Goal: Task Accomplishment & Management: Manage account settings

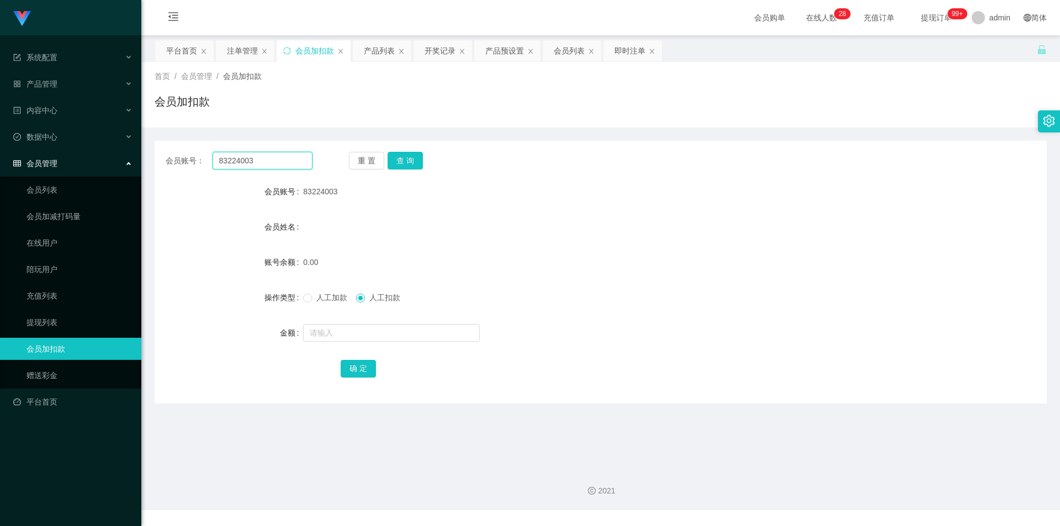
click at [246, 161] on input "83224003" at bounding box center [263, 161] width 100 height 18
paste input "alvi shooi"
click at [415, 166] on button "查 询" at bounding box center [405, 161] width 35 height 18
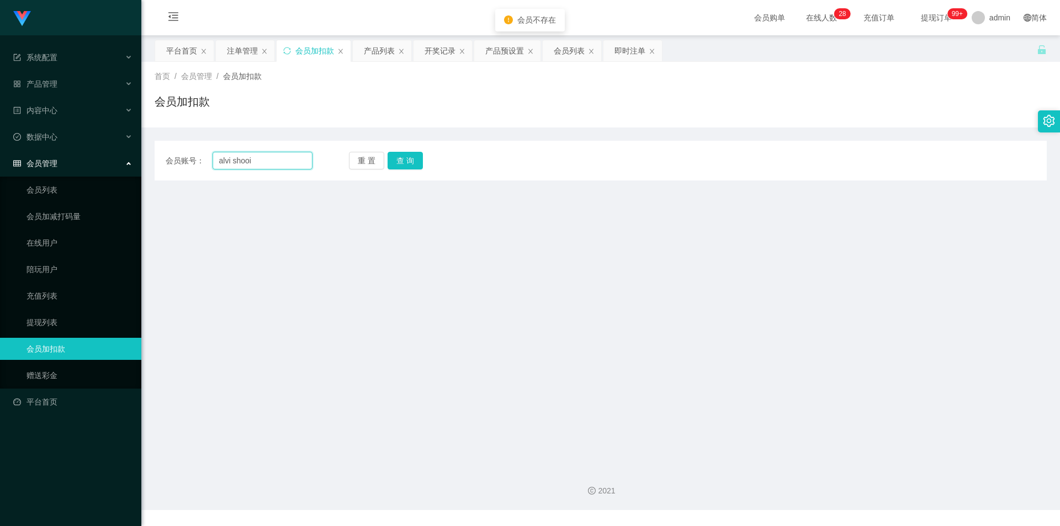
click at [232, 161] on input "alvi shooi" at bounding box center [263, 161] width 100 height 18
type input "alvishooi"
click at [412, 150] on div "会员账号： alvishooi 重 置 查 询 会员账号 83224003 会员姓名 账号余额 0.00 操作类型 人工加款 人工扣款 金额 确 定" at bounding box center [601, 161] width 892 height 40
click at [406, 164] on button "查 询" at bounding box center [405, 161] width 35 height 18
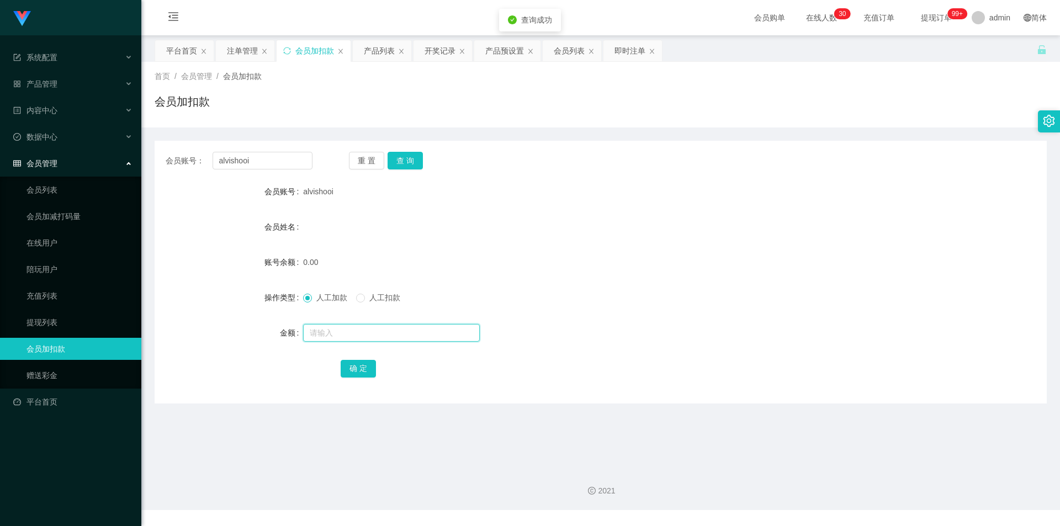
click at [378, 328] on input "text" at bounding box center [391, 333] width 177 height 18
type input "100"
click at [338, 363] on div "确 定" at bounding box center [601, 368] width 892 height 22
click at [346, 365] on button "确 定" at bounding box center [358, 369] width 35 height 18
click at [402, 156] on button "查 询" at bounding box center [405, 161] width 35 height 18
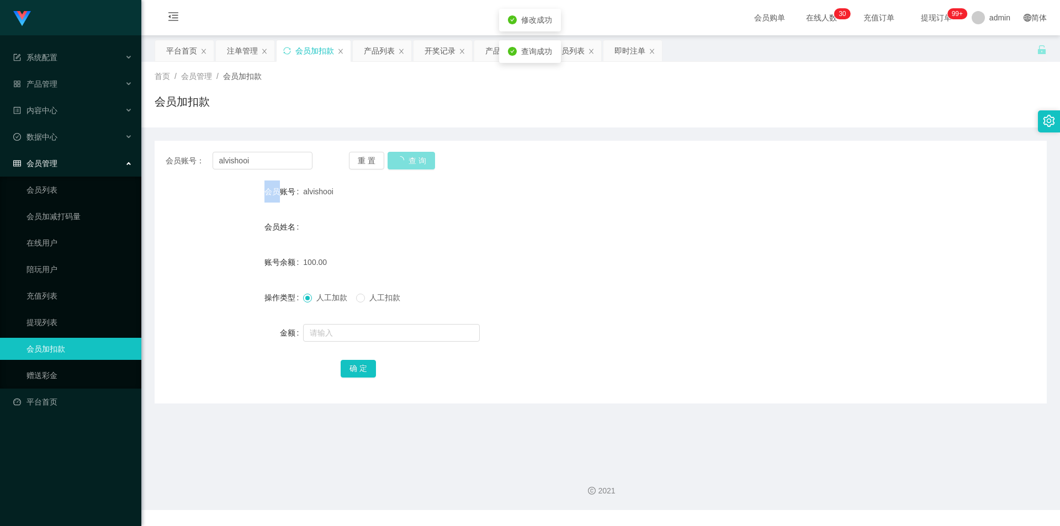
click at [402, 156] on div "重 置 查 询" at bounding box center [422, 161] width 147 height 18
click at [402, 156] on button "查 询" at bounding box center [405, 161] width 35 height 18
click at [402, 156] on div "重 置 查 询" at bounding box center [422, 161] width 147 height 18
click at [56, 83] on span "产品管理" at bounding box center [35, 83] width 44 height 9
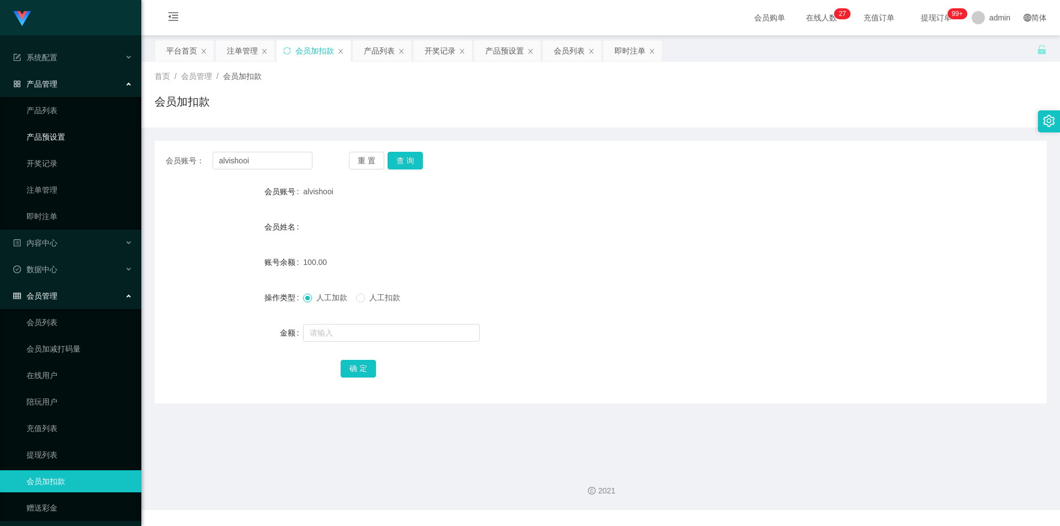
click at [60, 136] on link "产品预设置" at bounding box center [79, 137] width 106 height 22
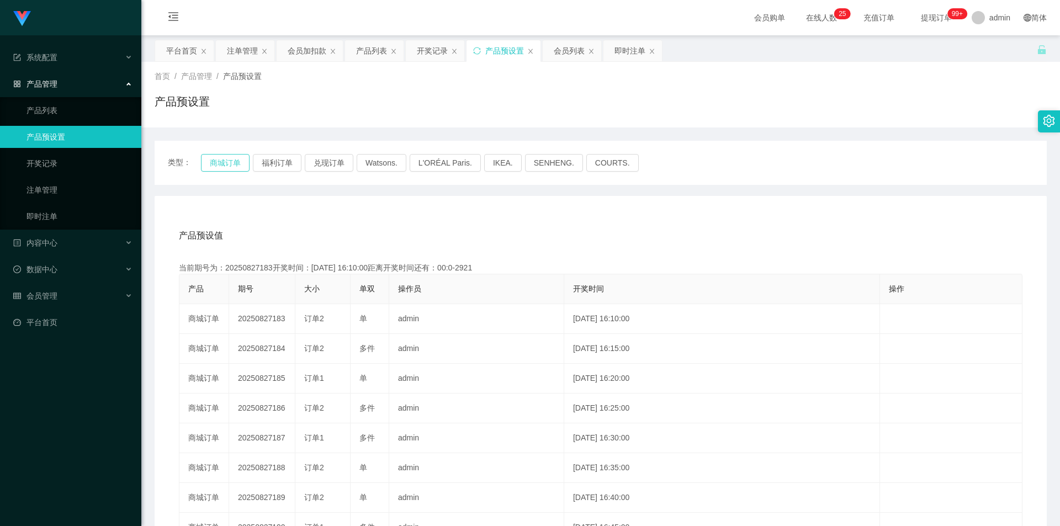
click at [232, 159] on button "商城订单" at bounding box center [225, 163] width 49 height 18
click at [233, 158] on button "商城订单" at bounding box center [225, 163] width 49 height 18
click at [231, 155] on button "商城订单" at bounding box center [225, 163] width 49 height 18
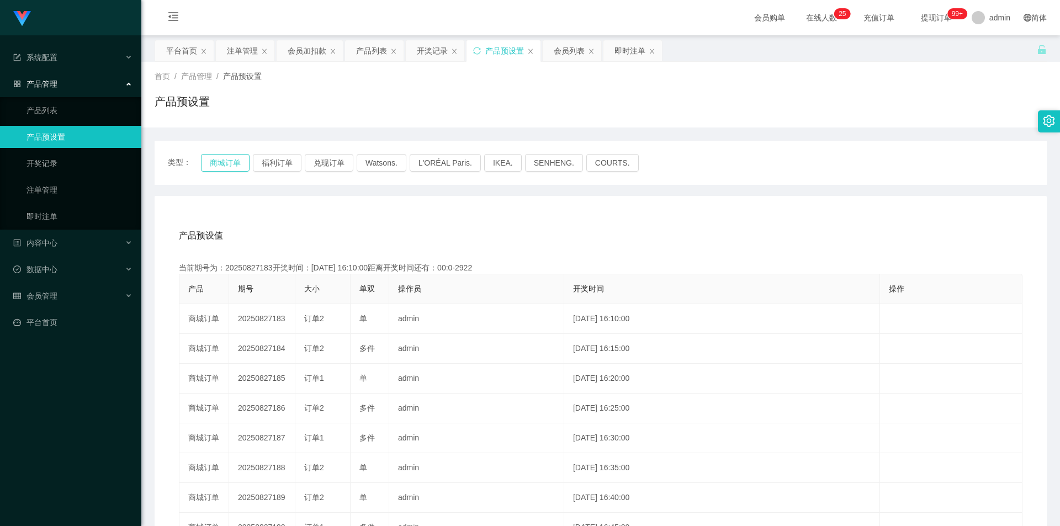
click at [231, 155] on button "商城订单" at bounding box center [225, 163] width 49 height 18
click at [44, 190] on link "注单管理" at bounding box center [79, 190] width 106 height 22
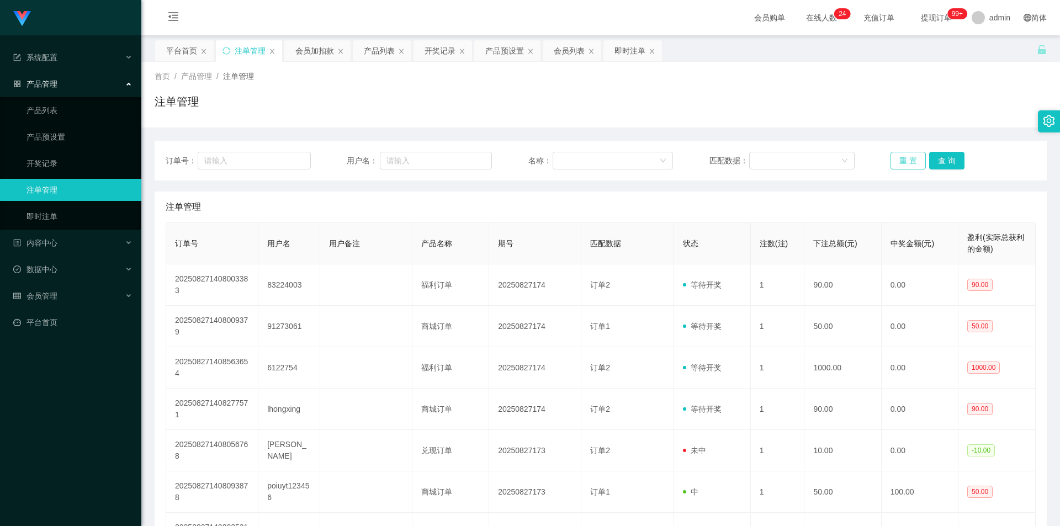
click at [906, 168] on button "重 置" at bounding box center [907, 161] width 35 height 18
click at [906, 165] on button "重 置" at bounding box center [907, 161] width 35 height 18
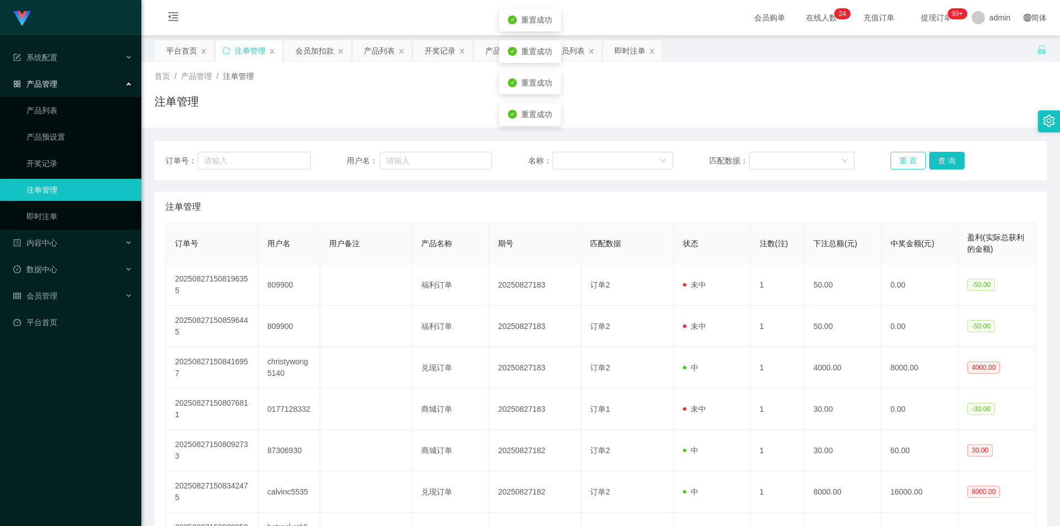
click at [906, 165] on button "重 置" at bounding box center [907, 161] width 35 height 18
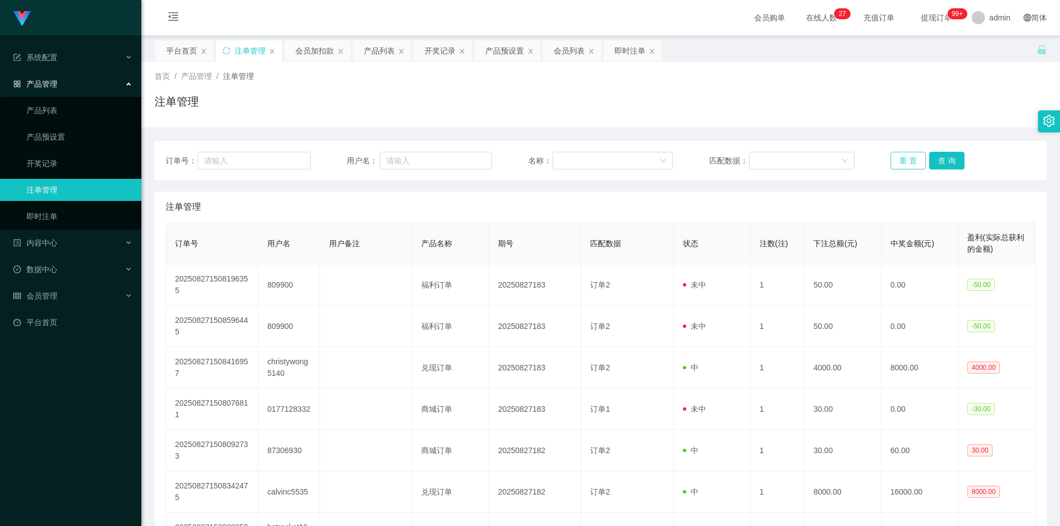
click at [906, 158] on button "重 置" at bounding box center [907, 161] width 35 height 18
click at [56, 136] on link "产品预设置" at bounding box center [79, 137] width 106 height 22
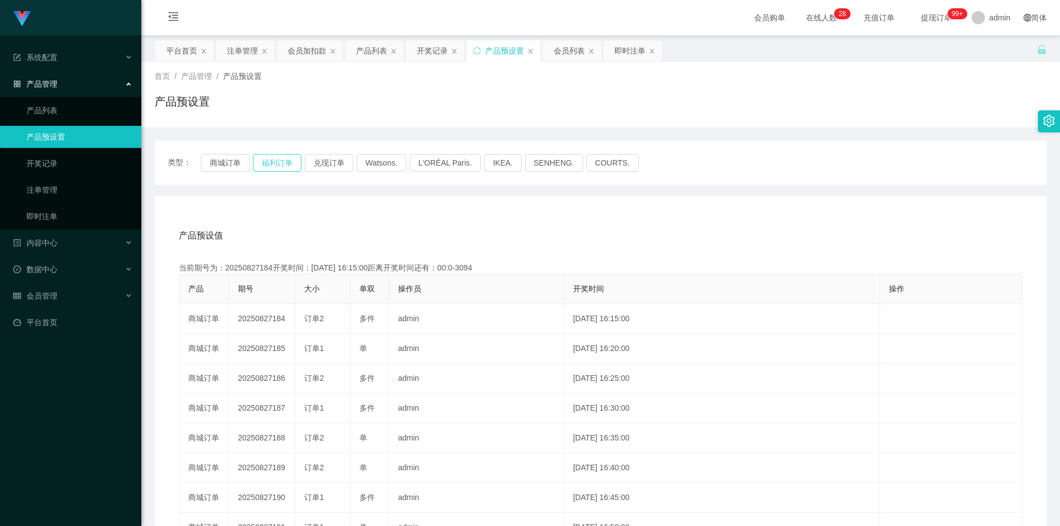
click at [282, 157] on button "福利订单" at bounding box center [277, 163] width 49 height 18
click at [62, 184] on link "注单管理" at bounding box center [79, 190] width 106 height 22
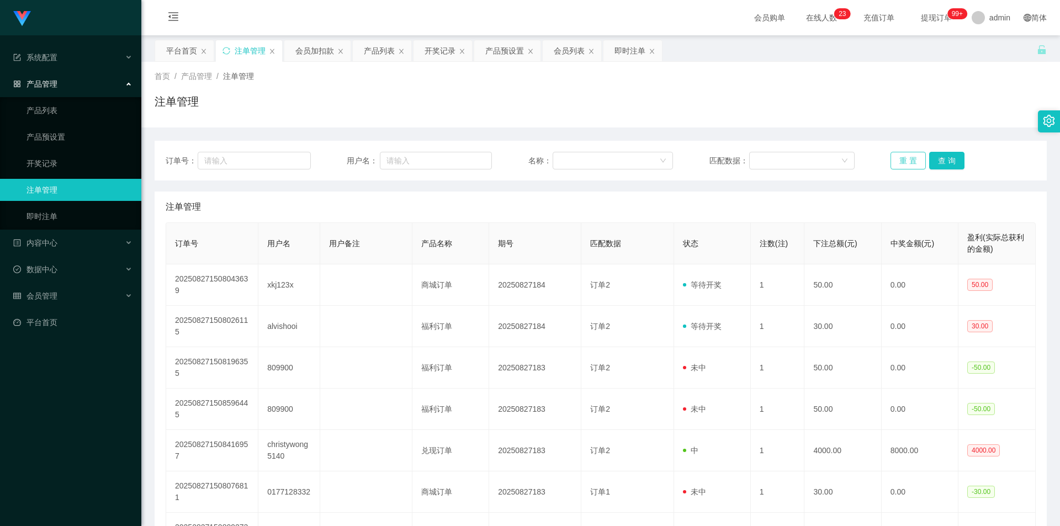
click at [906, 157] on button "重 置" at bounding box center [907, 161] width 35 height 18
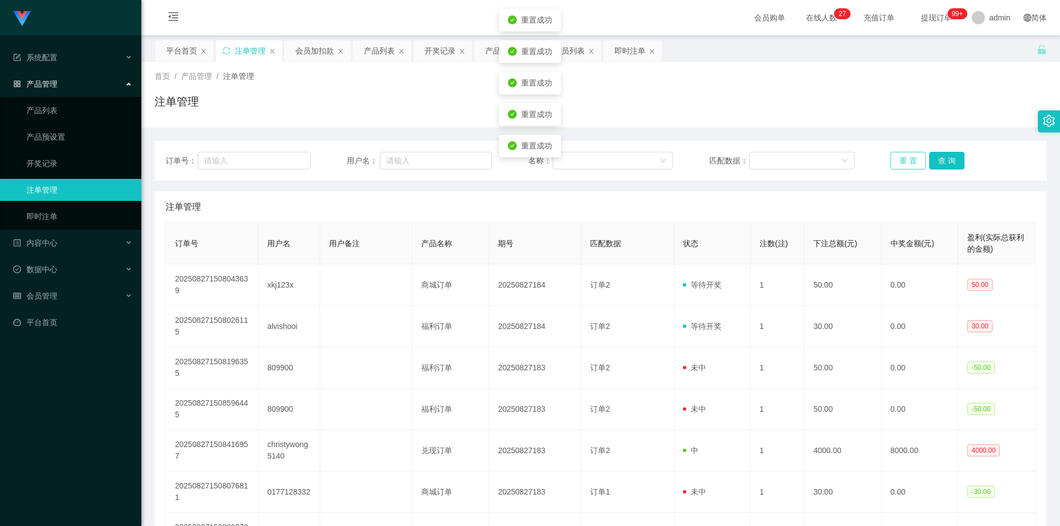
click at [906, 157] on button "重 置" at bounding box center [907, 161] width 35 height 18
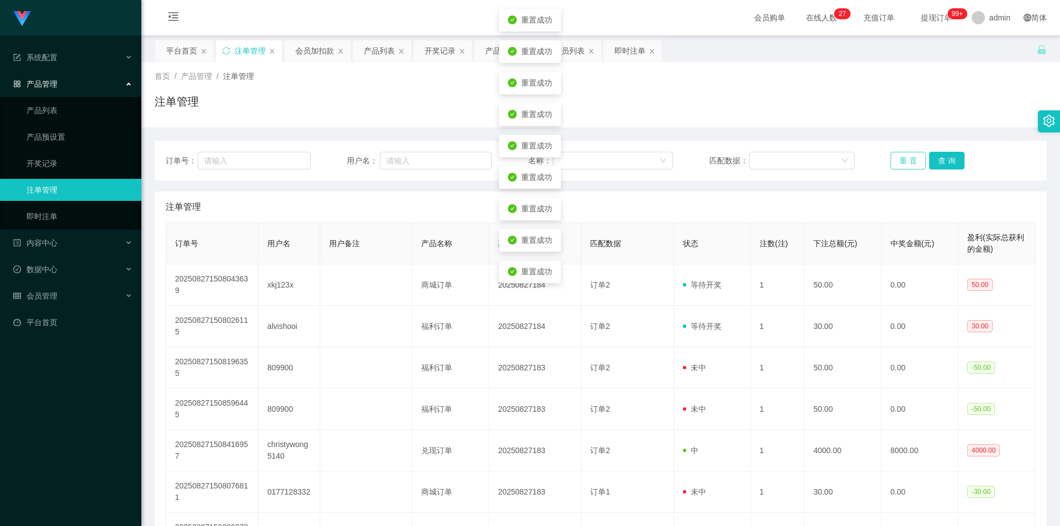
click at [906, 157] on button "重 置" at bounding box center [907, 161] width 35 height 18
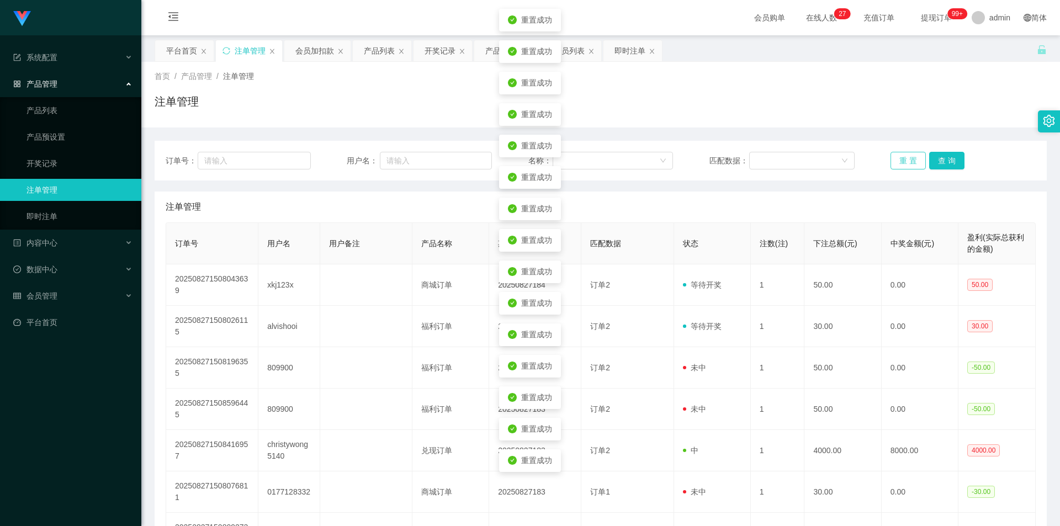
click at [906, 157] on button "重 置" at bounding box center [907, 161] width 35 height 18
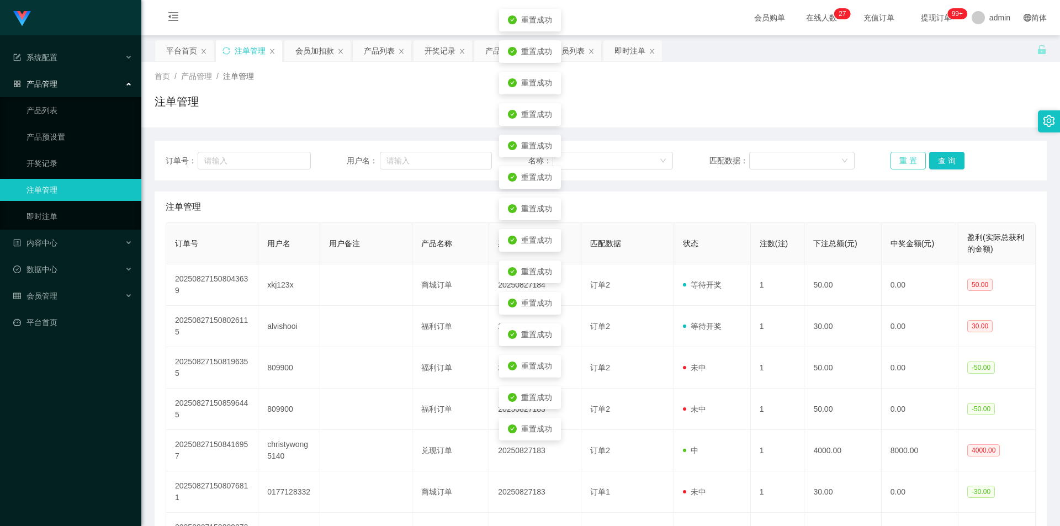
click at [906, 157] on button "重 置" at bounding box center [907, 161] width 35 height 18
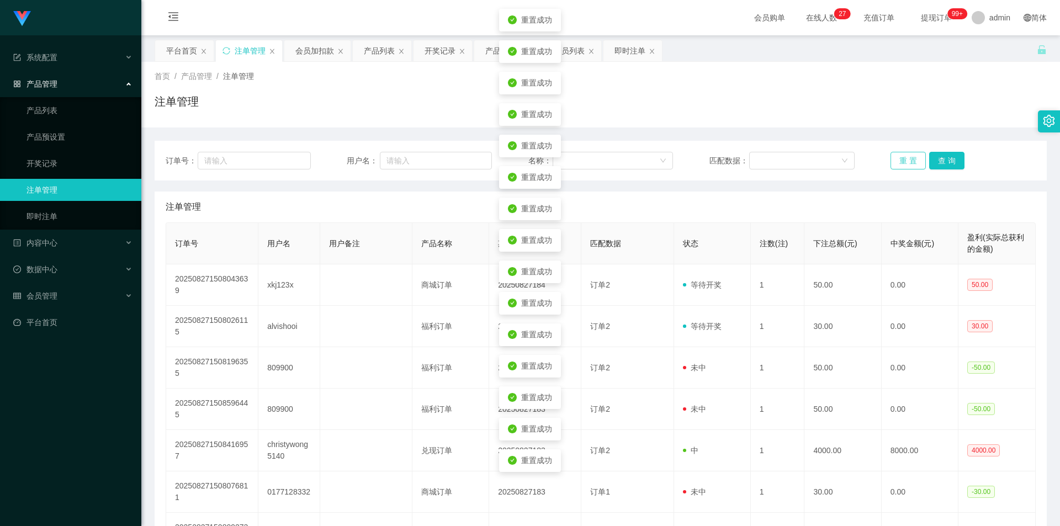
click at [906, 157] on button "重 置" at bounding box center [907, 161] width 35 height 18
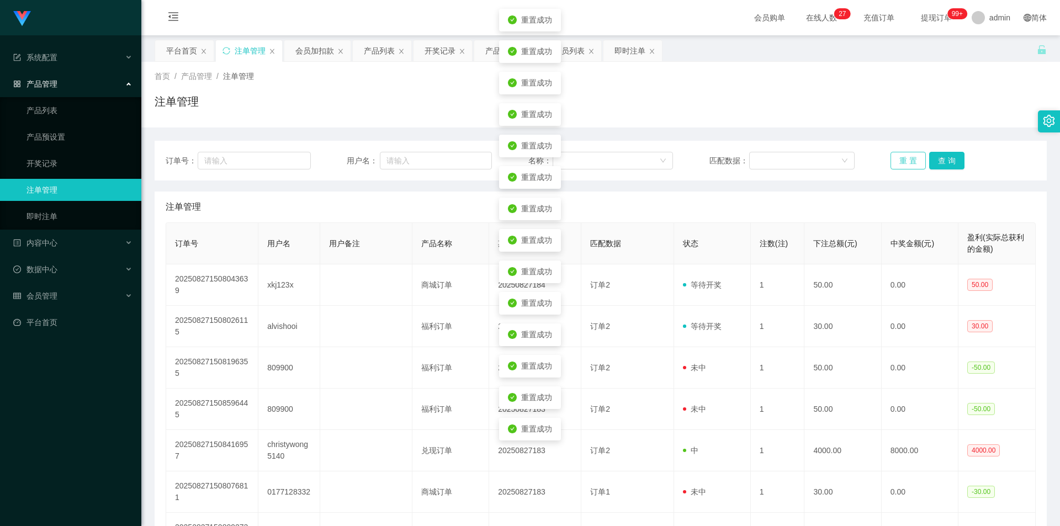
click at [906, 157] on button "重 置" at bounding box center [907, 161] width 35 height 18
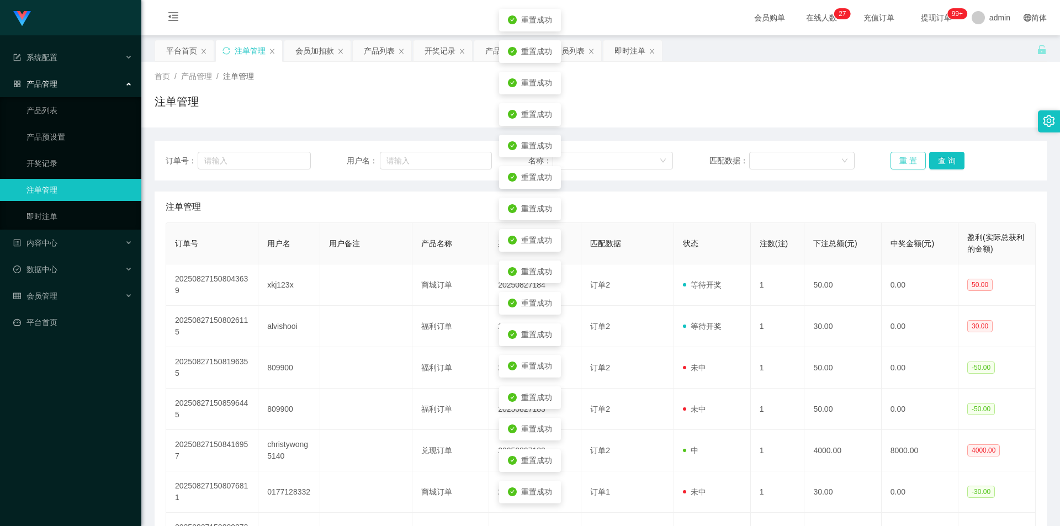
click at [906, 157] on button "重 置" at bounding box center [907, 161] width 35 height 18
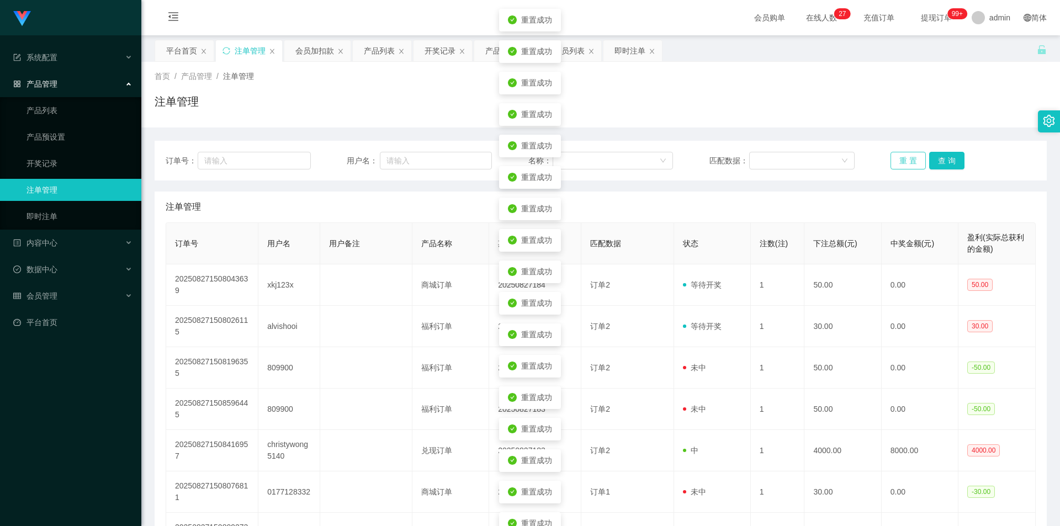
click at [906, 157] on button "重 置" at bounding box center [907, 161] width 35 height 18
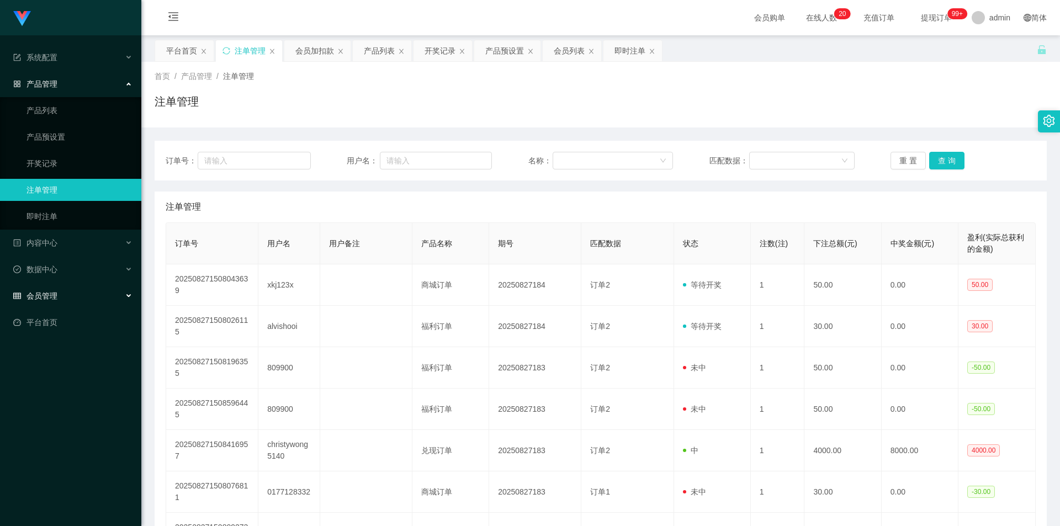
click at [42, 289] on div "会员管理" at bounding box center [70, 296] width 141 height 22
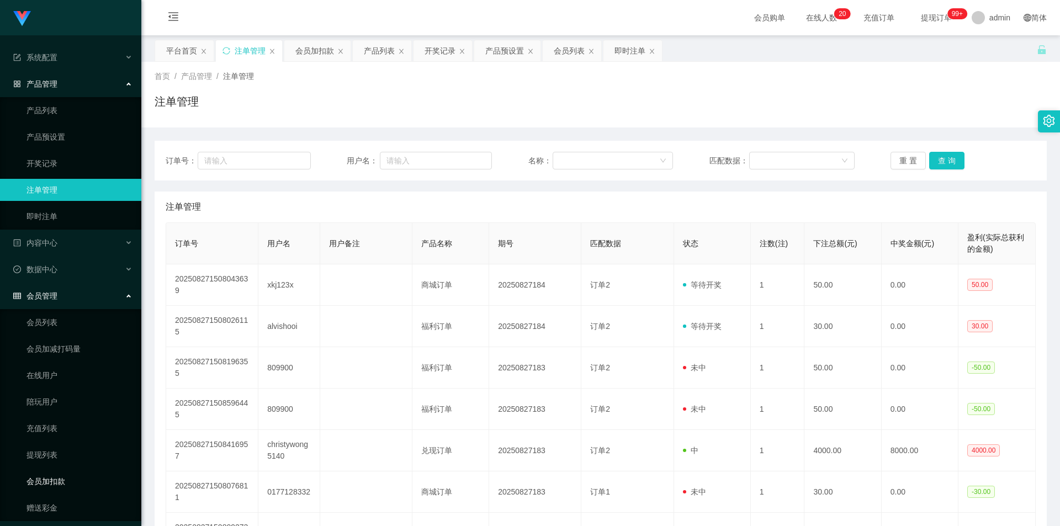
click at [50, 480] on link "会员加扣款" at bounding box center [79, 481] width 106 height 22
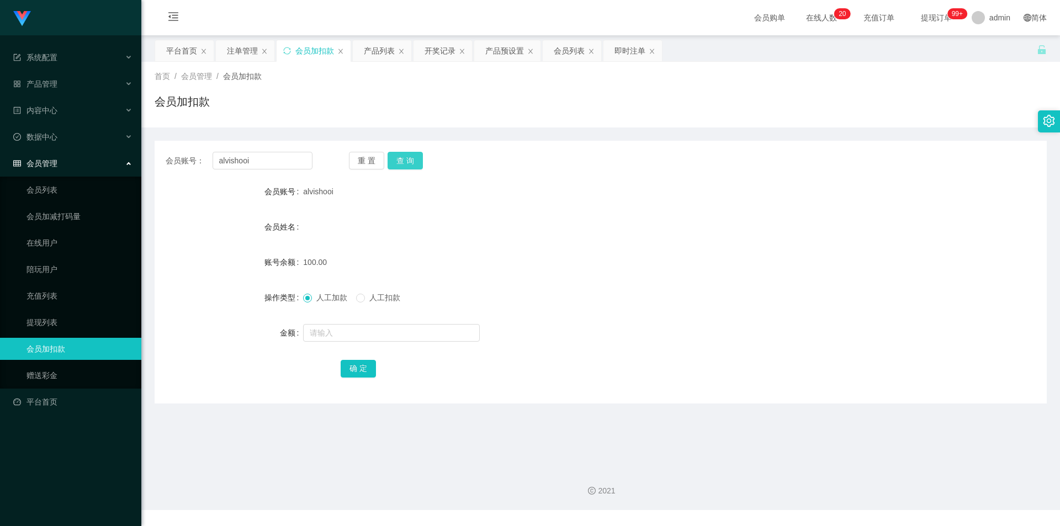
click at [407, 161] on button "查 询" at bounding box center [405, 161] width 35 height 18
click at [322, 292] on label "人工加款" at bounding box center [327, 298] width 49 height 12
click at [343, 333] on input "text" at bounding box center [391, 333] width 177 height 18
type input "60"
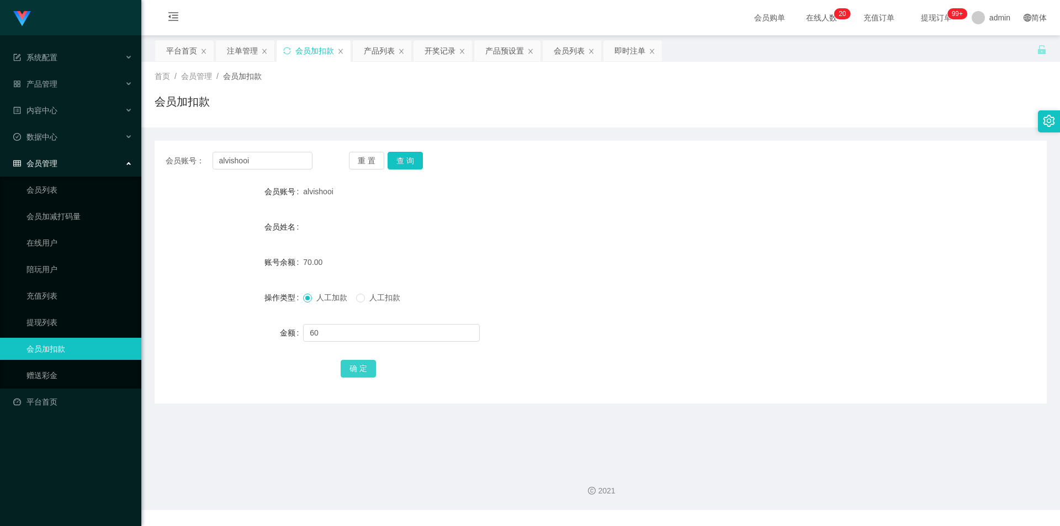
click at [361, 368] on button "确 定" at bounding box center [358, 369] width 35 height 18
click at [355, 294] on div "人工加款 人工扣款" at bounding box center [356, 298] width 106 height 12
click at [376, 340] on input "text" at bounding box center [391, 333] width 177 height 18
type input "130"
click at [364, 364] on button "确 定" at bounding box center [358, 369] width 35 height 18
